Goal: Find contact information: Find contact information

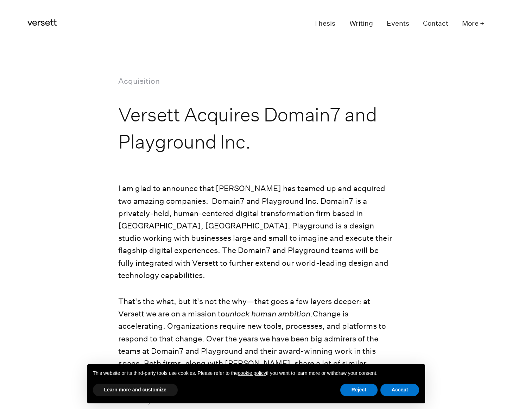
click at [46, 23] on icon at bounding box center [41, 22] width 29 height 6
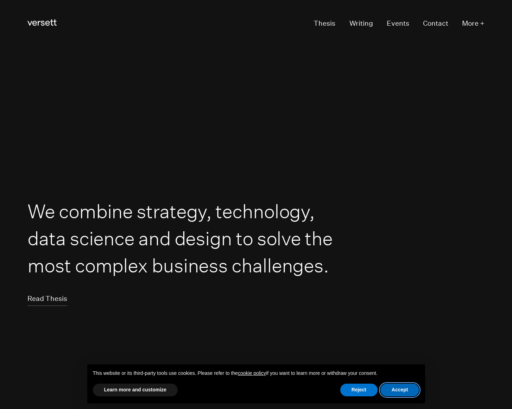
click at [398, 391] on button "Accept" at bounding box center [399, 390] width 39 height 13
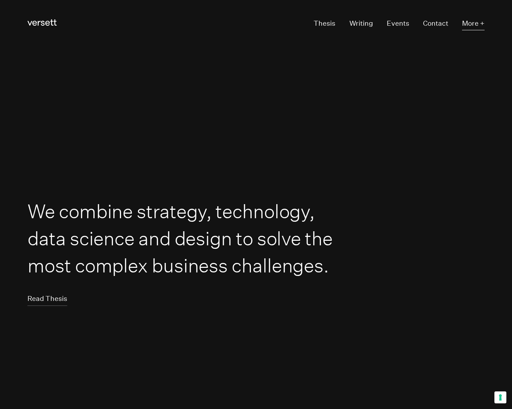
click at [473, 24] on button "More +" at bounding box center [473, 23] width 23 height 13
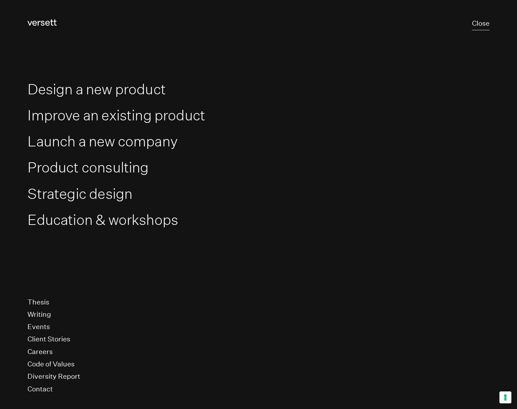
click at [483, 23] on button "Close" at bounding box center [481, 23] width 18 height 13
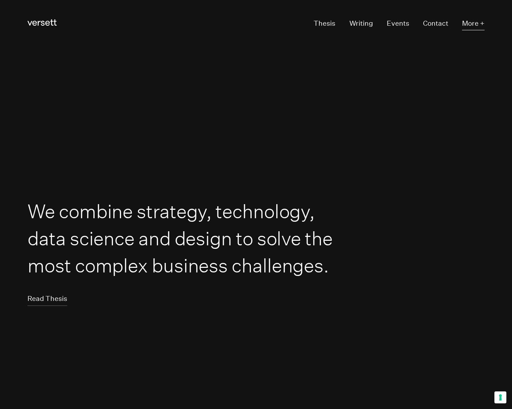
click at [483, 23] on button "More +" at bounding box center [473, 23] width 23 height 13
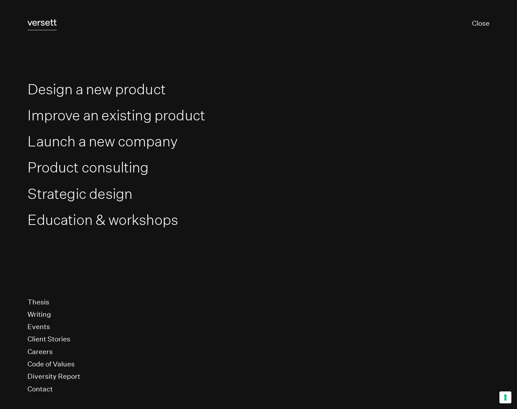
click at [51, 23] on icon "Versett" at bounding box center [41, 22] width 29 height 6
click at [477, 24] on button "Close" at bounding box center [481, 23] width 18 height 13
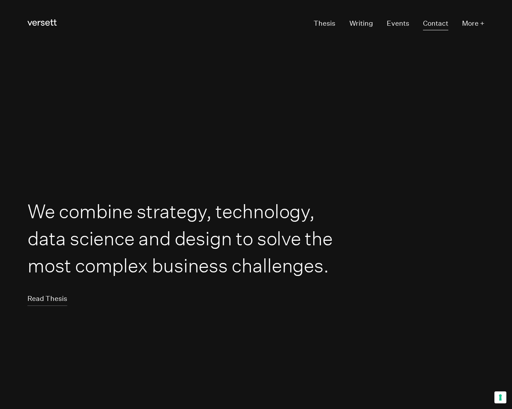
click at [438, 24] on link "Contact" at bounding box center [435, 23] width 25 height 13
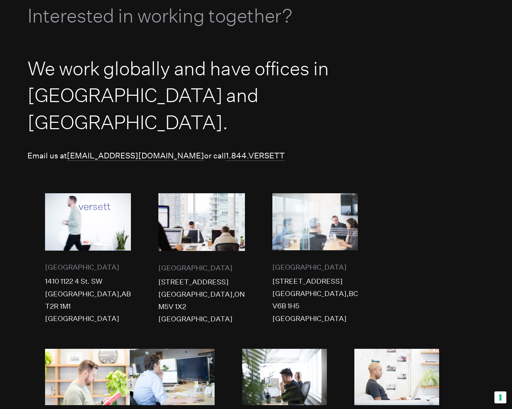
scroll to position [96, 0]
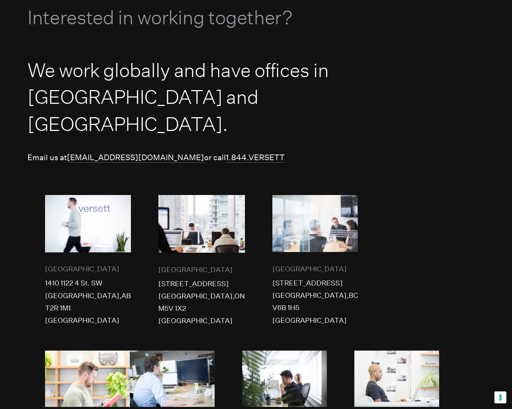
click at [308, 202] on img at bounding box center [315, 223] width 86 height 57
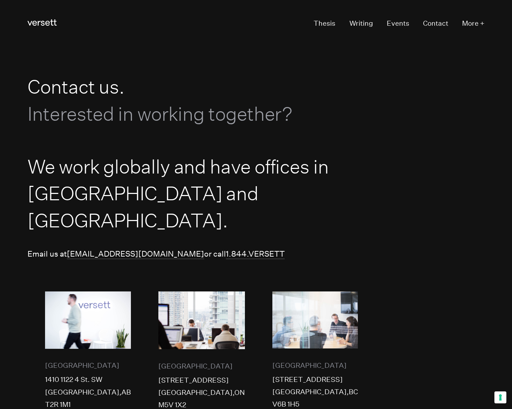
scroll to position [0, 0]
